Goal: Information Seeking & Learning: Learn about a topic

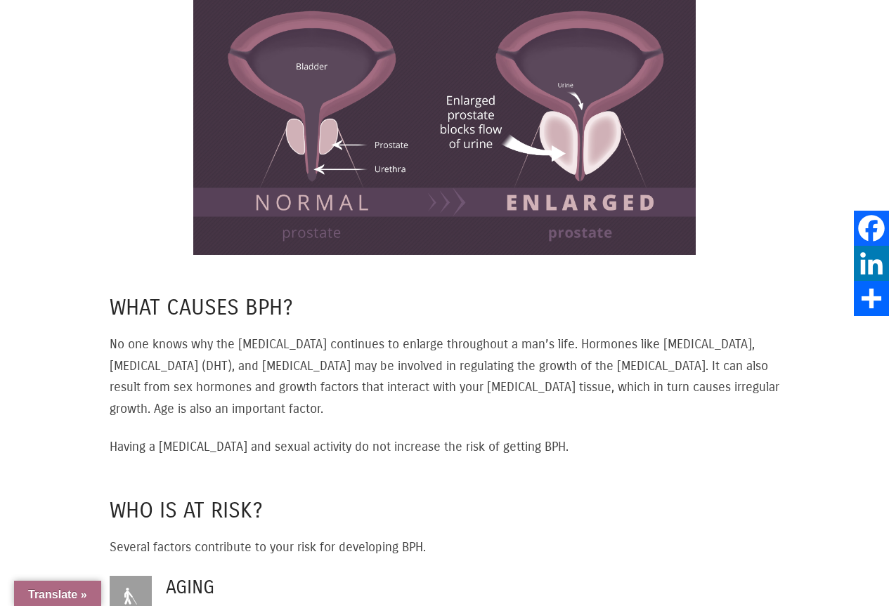
select select "Language Translate Widget"
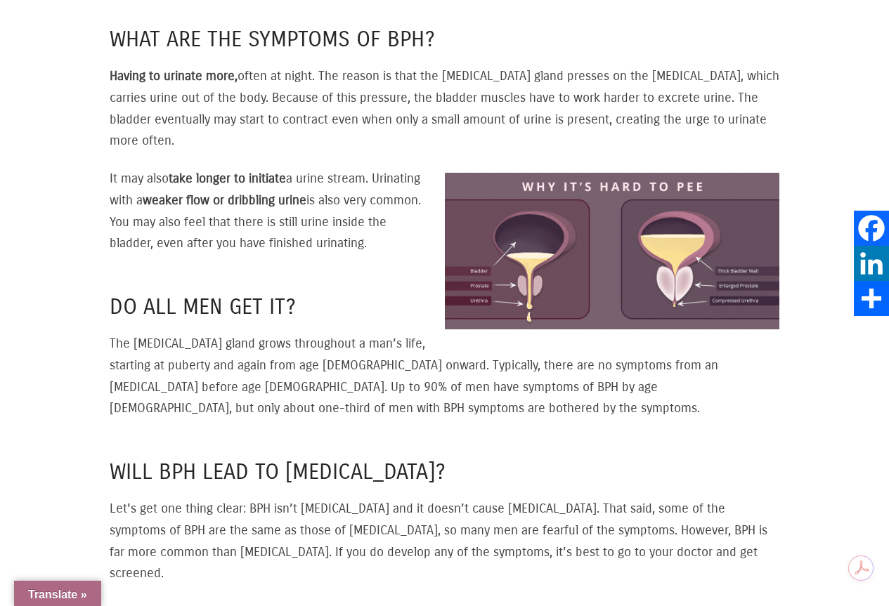
scroll to position [1666, 0]
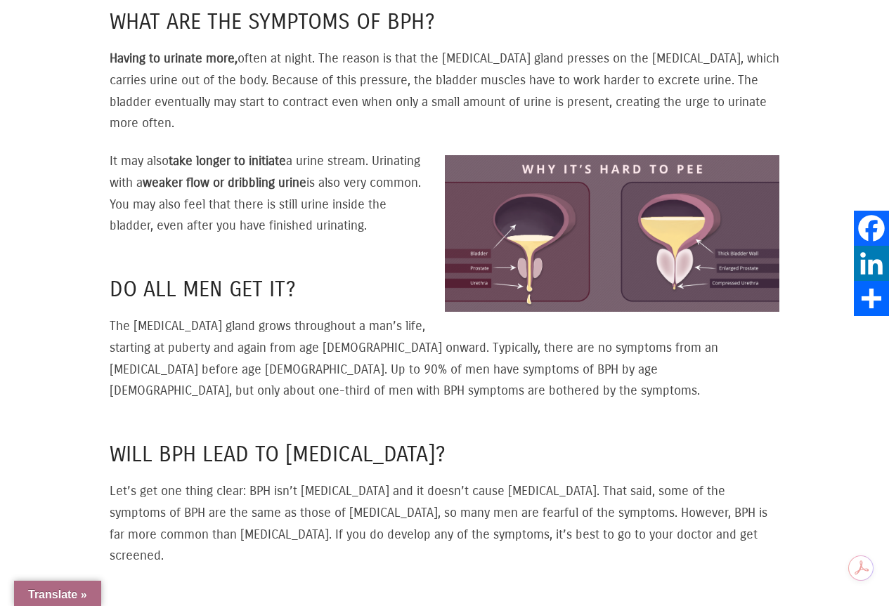
click at [523, 256] on img at bounding box center [612, 233] width 335 height 157
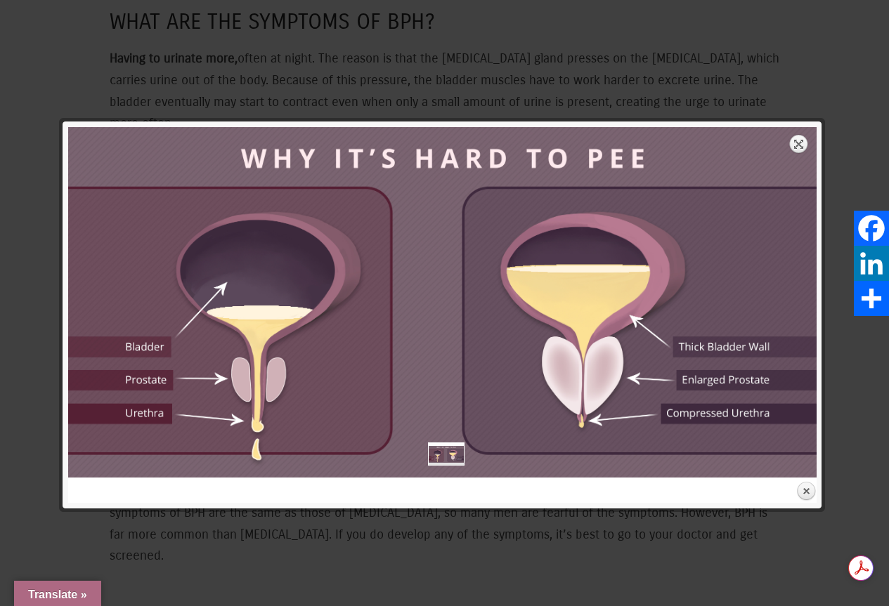
click at [793, 144] on link "Expand" at bounding box center [799, 144] width 20 height 20
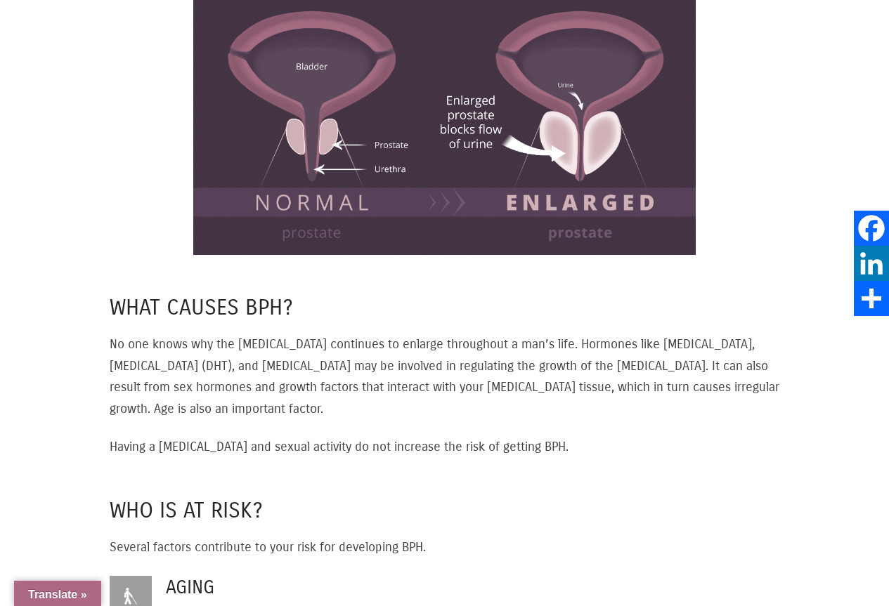
select select "Language Translate Widget"
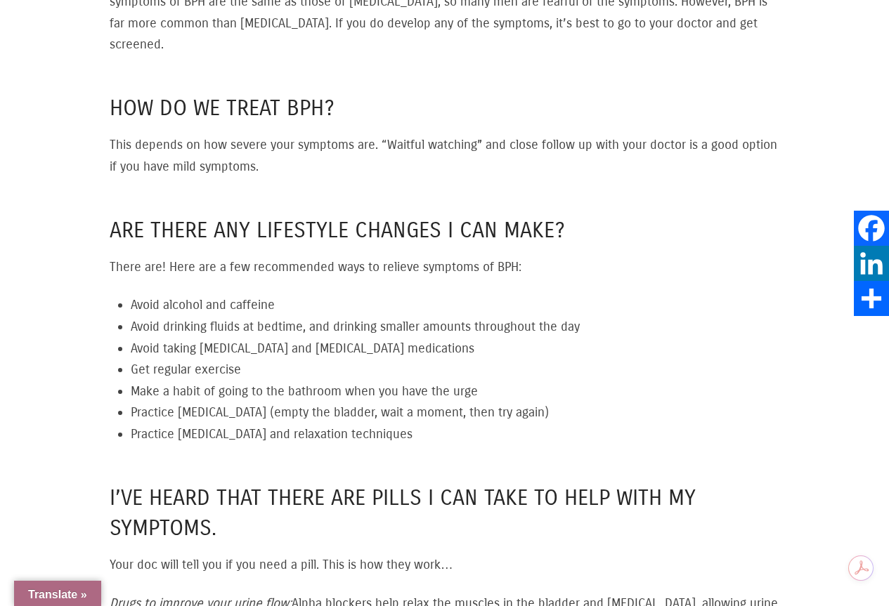
scroll to position [2158, 0]
